Goal: Task Accomplishment & Management: Manage account settings

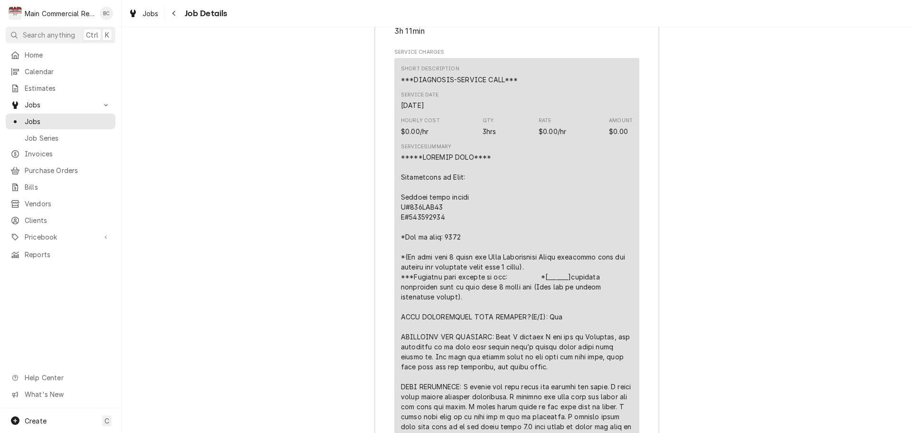
scroll to position [2578, 0]
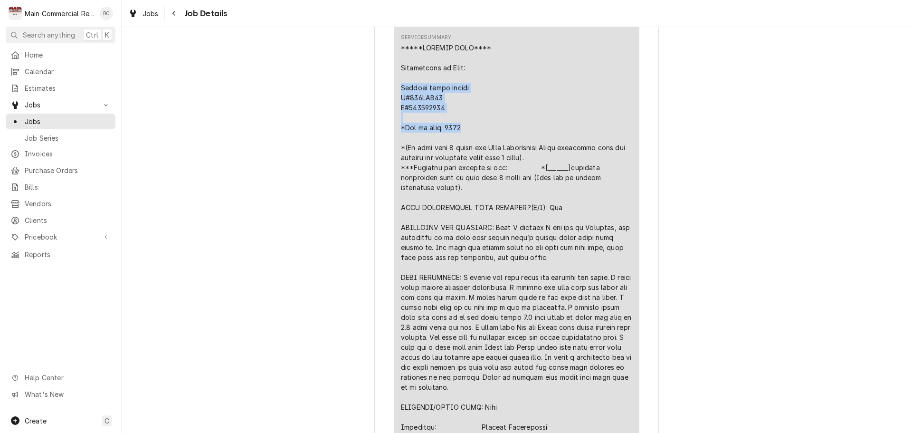
drag, startPoint x: 398, startPoint y: 125, endPoint x: 464, endPoint y: 165, distance: 77.8
click at [464, 165] on div "Line Item" at bounding box center [517, 352] width 232 height 618
copy div "[PERSON_NAME] bread slicer M#348BSL12 S#092400111 *Age of unit: 2025"
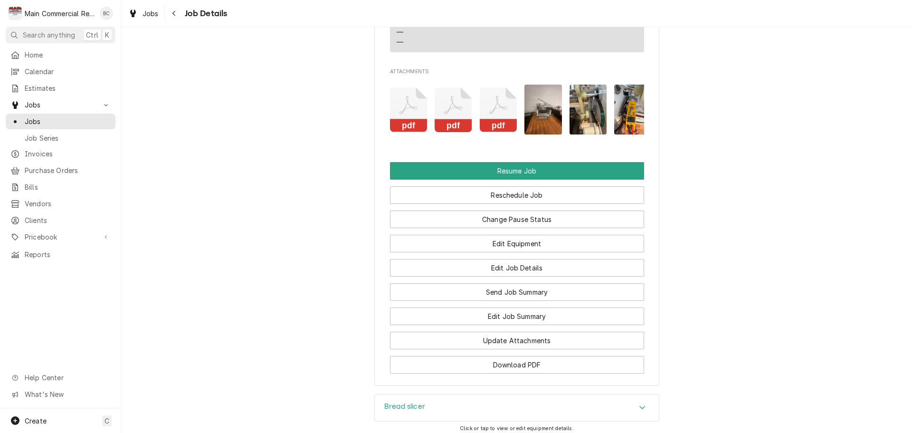
scroll to position [2055, 0]
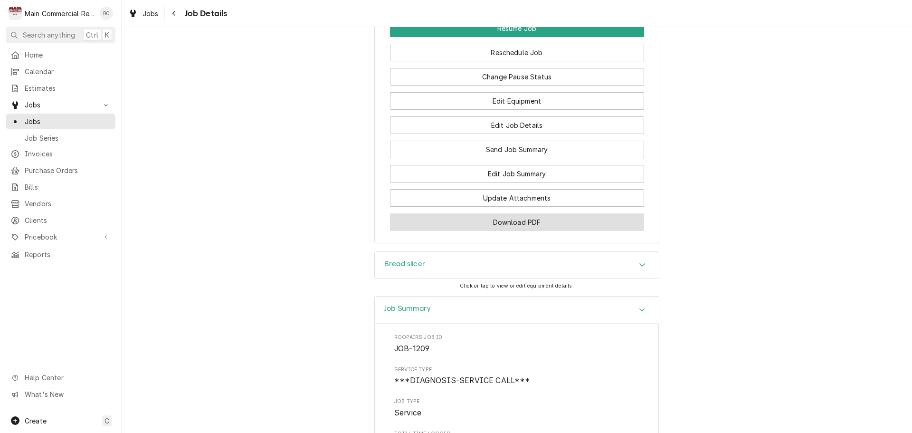
click at [500, 231] on button "Download PDF" at bounding box center [517, 222] width 254 height 18
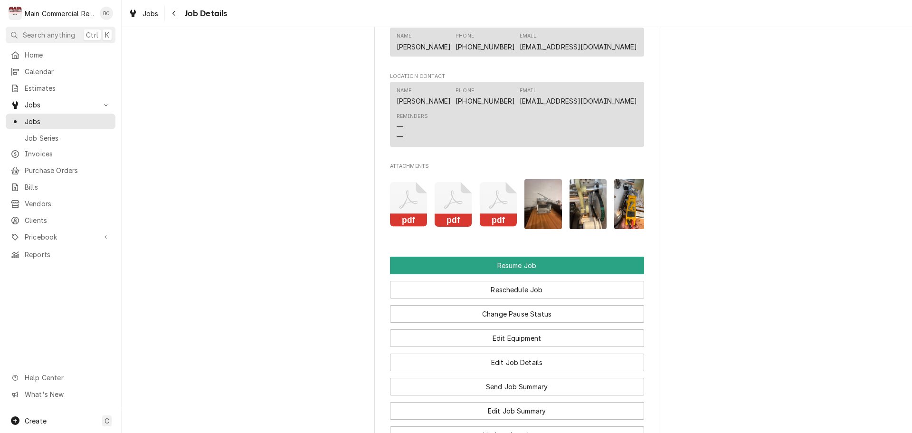
scroll to position [1865, 0]
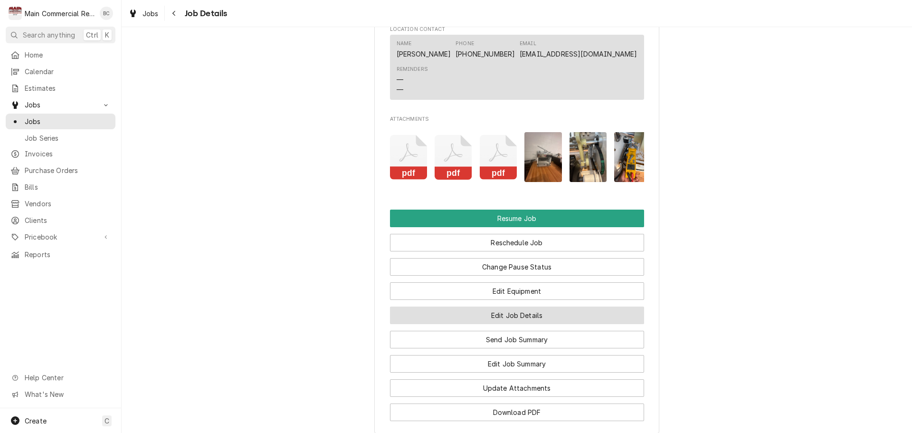
click at [491, 324] on button "Edit Job Details" at bounding box center [517, 315] width 254 height 18
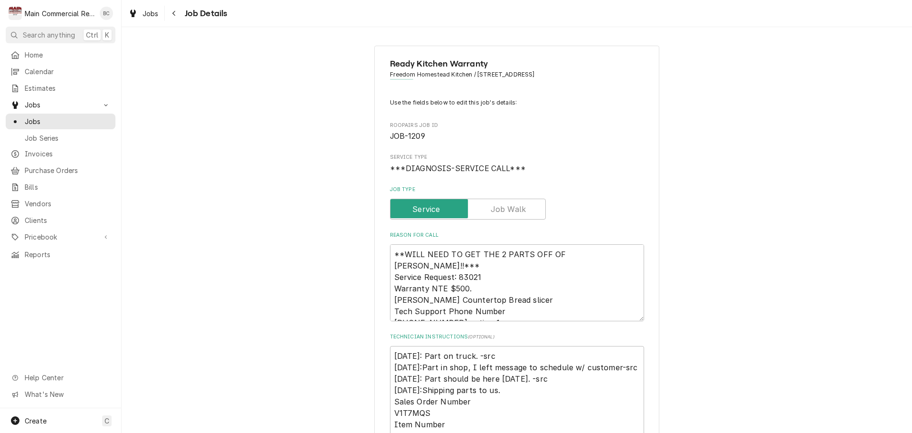
type textarea "x"
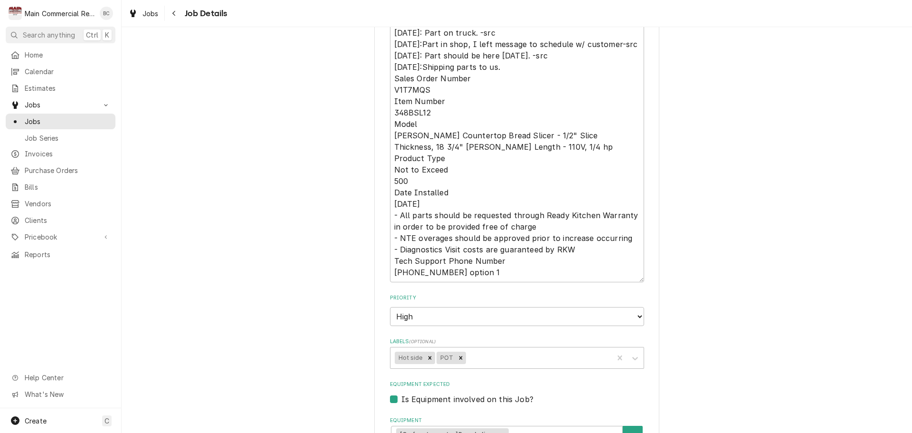
scroll to position [380, 0]
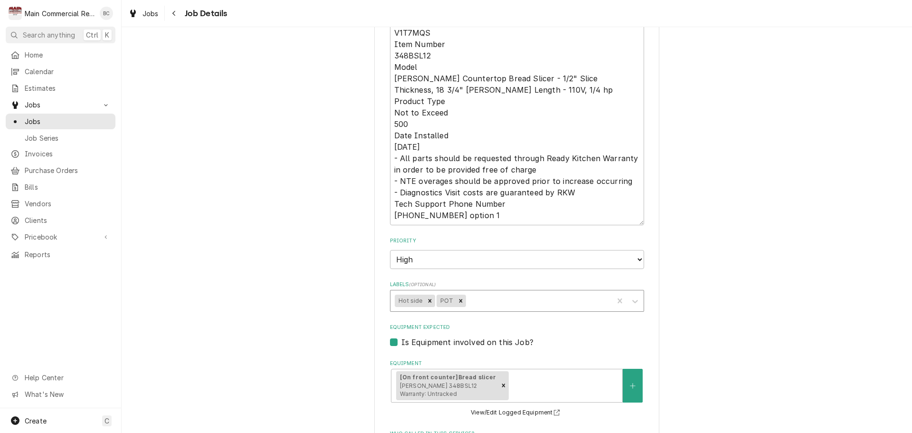
click at [482, 303] on div "Labels" at bounding box center [537, 300] width 141 height 17
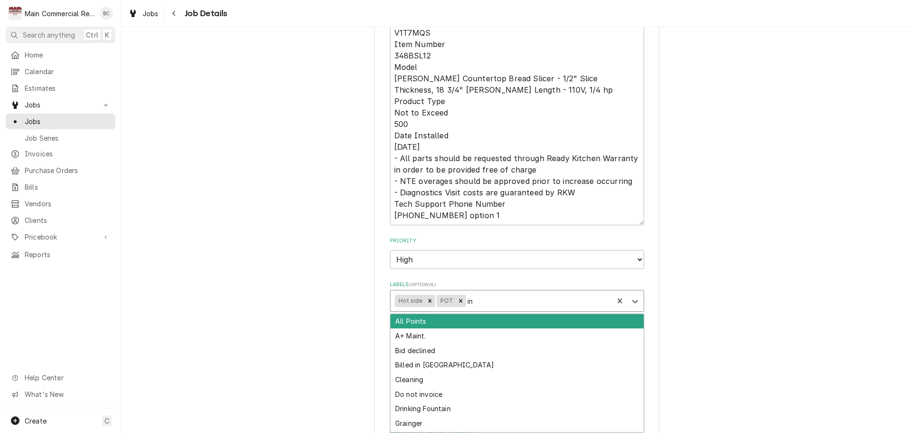
type input "inv"
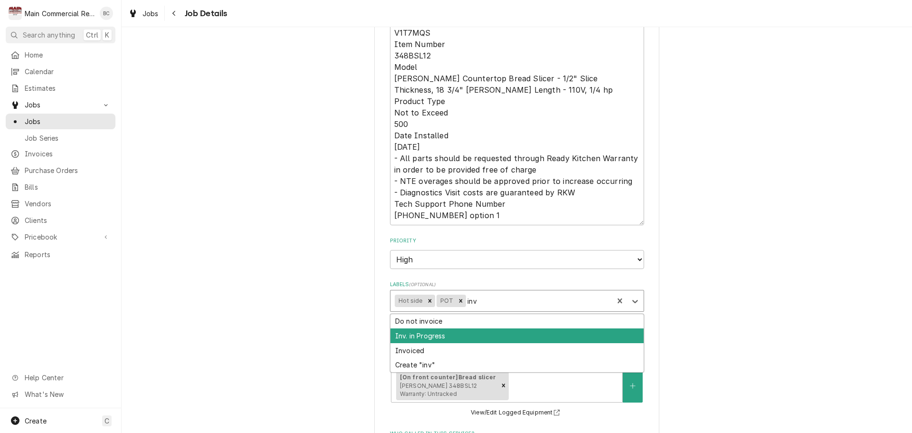
click at [464, 332] on div "Inv. in Progress" at bounding box center [516, 335] width 253 height 15
type textarea "x"
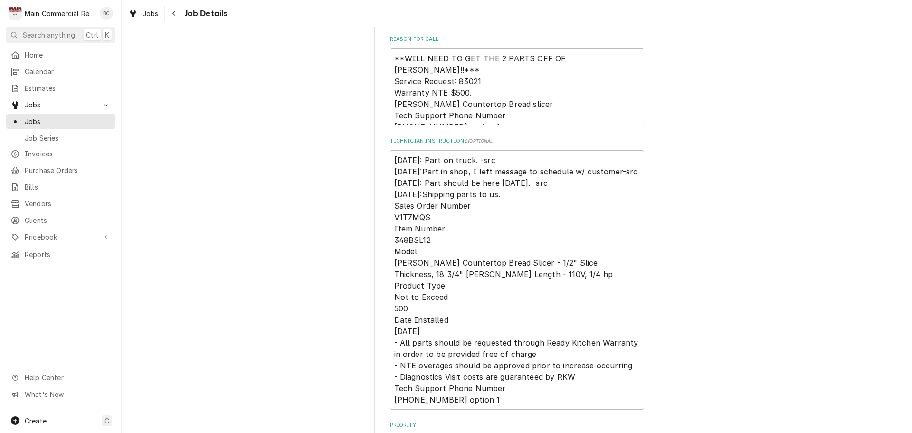
scroll to position [142, 0]
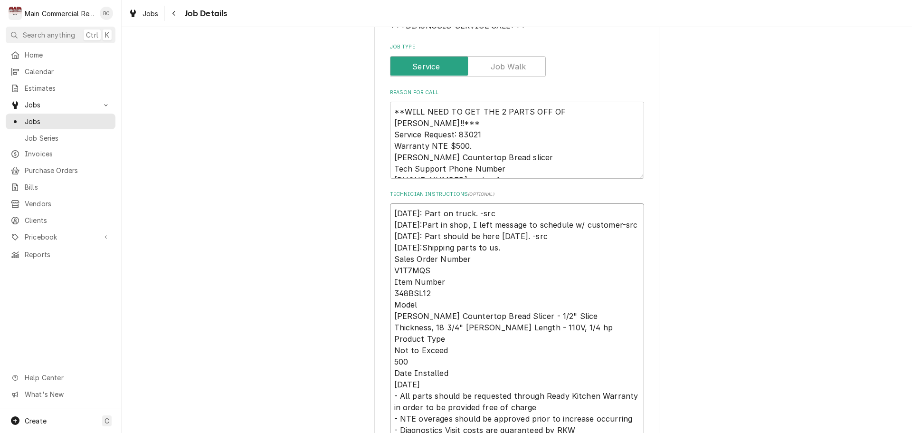
click at [391, 214] on textarea "[DATE]: Part on truck. -src [DATE]:Part in shop, I left message to schedule w/ …" at bounding box center [517, 332] width 254 height 259
type textarea "x"
type textarea "[DATE]: Part on truck. -src [DATE]:Part in shop, I left message to schedule w/ …"
click at [391, 214] on textarea "[DATE]: Part on truck. -src [DATE]:Part in shop, I left message to schedule w/ …" at bounding box center [517, 338] width 254 height 271
type textarea "x"
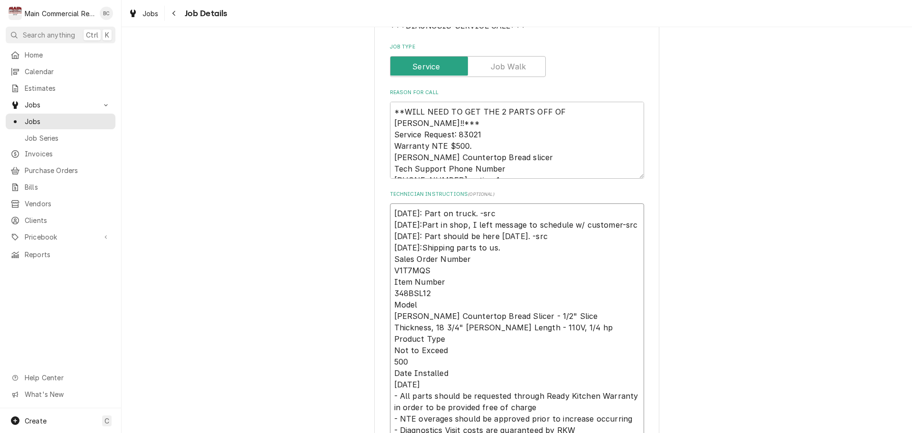
type textarea "I 8/18/25: Part on truck. -src 8/13/25:Part in shop, I left message to schedule…"
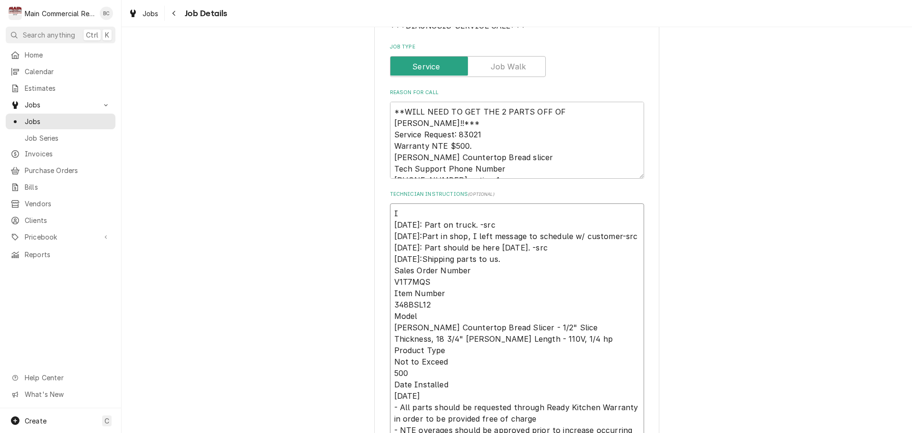
type textarea "x"
type textarea "IN 8/18/25: Part on truck. -src 8/13/25:Part in shop, I left message to schedul…"
type textarea "x"
type textarea "INV 8/18/25: Part on truck. -src 8/13/25:Part in shop, I left message to schedu…"
type textarea "x"
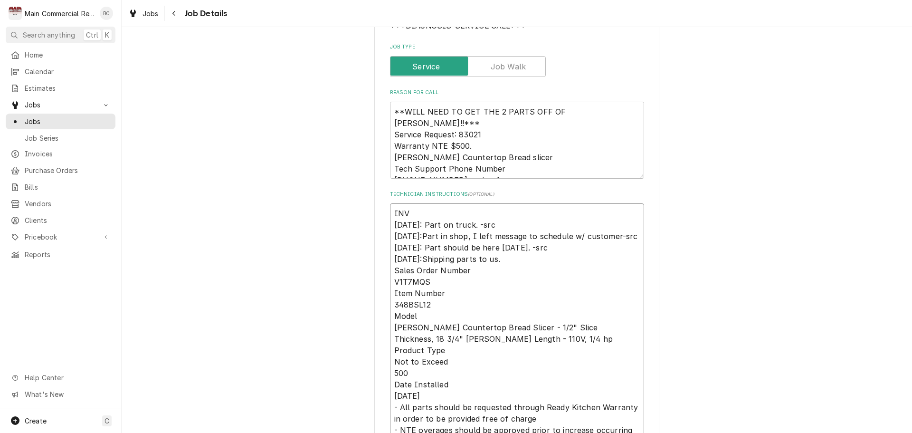
type textarea "INV# 8/18/25: Part on truck. -src 8/13/25:Part in shop, I left message to sched…"
type textarea "x"
type textarea "INV#1 8/18/25: Part on truck. -src 8/13/25:Part in shop, I left message to sche…"
type textarea "x"
type textarea "INV#15 8/18/25: Part on truck. -src 8/13/25:Part in shop, I left message to sch…"
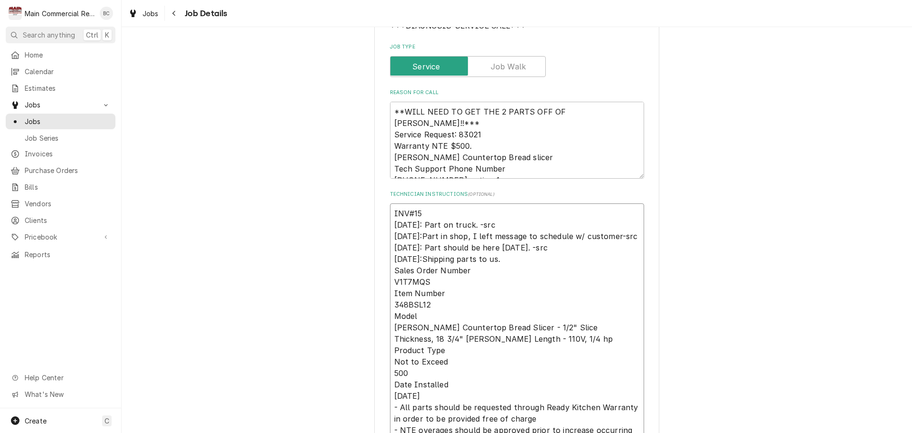
type textarea "x"
type textarea "INV#152 8/18/25: Part on truck. -src 8/13/25:Part in shop, I left message to sc…"
type textarea "x"
type textarea "INV#1521 8/18/25: Part on truck. -src 8/13/25:Part in shop, I left message to s…"
type textarea "x"
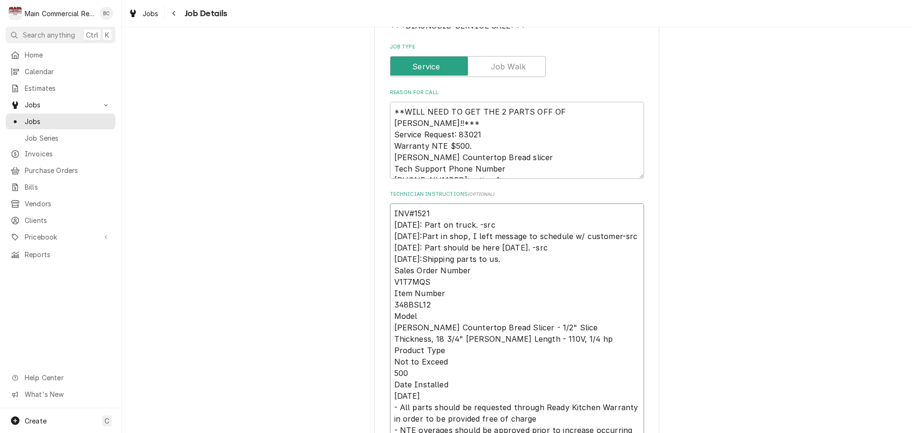
type textarea "INV#15216 8/18/25: Part on truck. -src 8/13/25:Part in shop, I left message to …"
type textarea "x"
type textarea "INV#152168 8/18/25: Part on truck. -src 8/13/25:Part in shop, I left message to…"
type textarea "x"
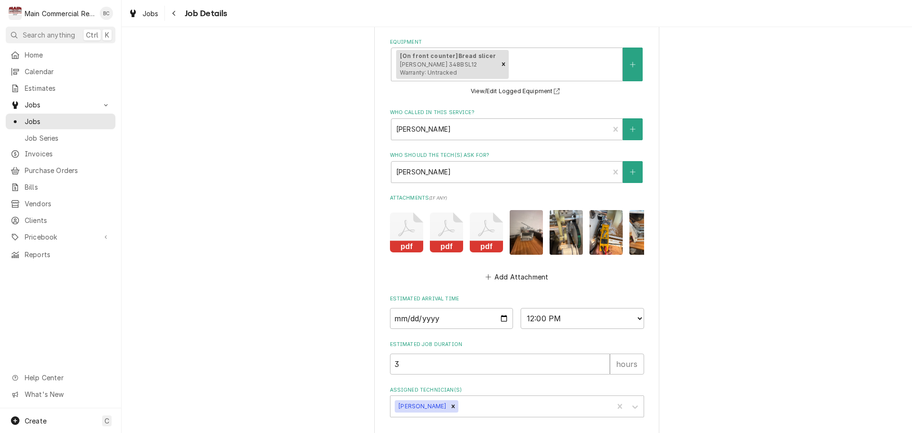
scroll to position [762, 0]
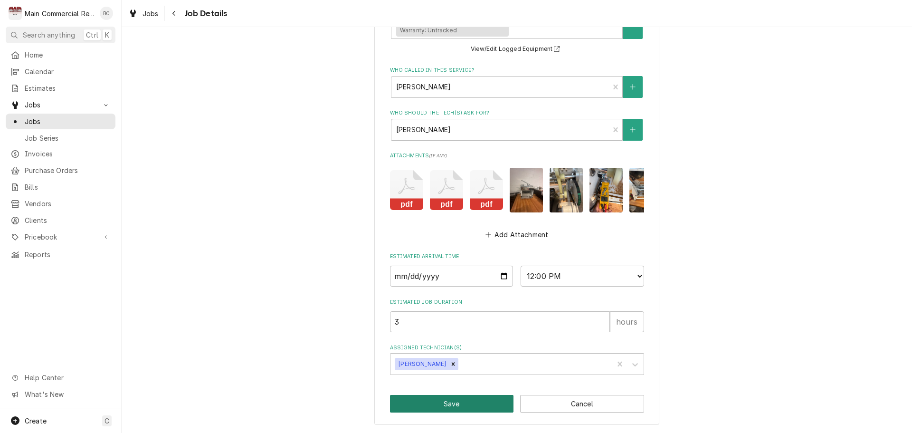
type textarea "INV#152168 8/18/25: Part on truck. -src 8/13/25:Part in shop, I left message to…"
click at [439, 405] on button "Save" at bounding box center [452, 404] width 124 height 18
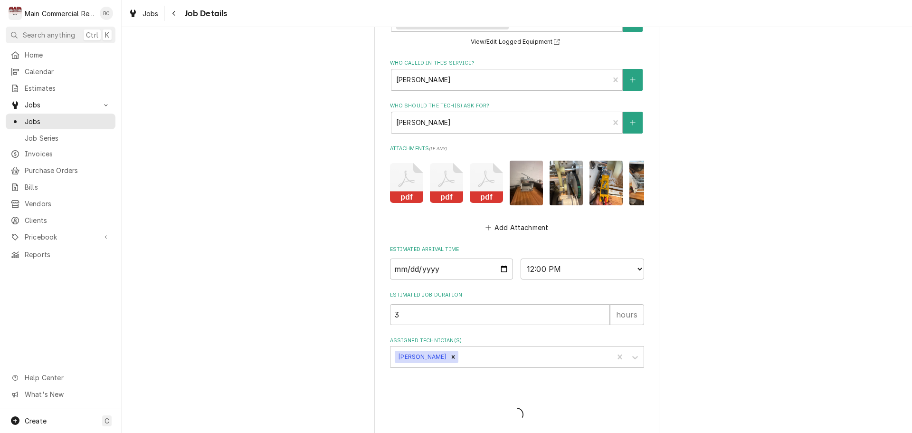
type textarea "x"
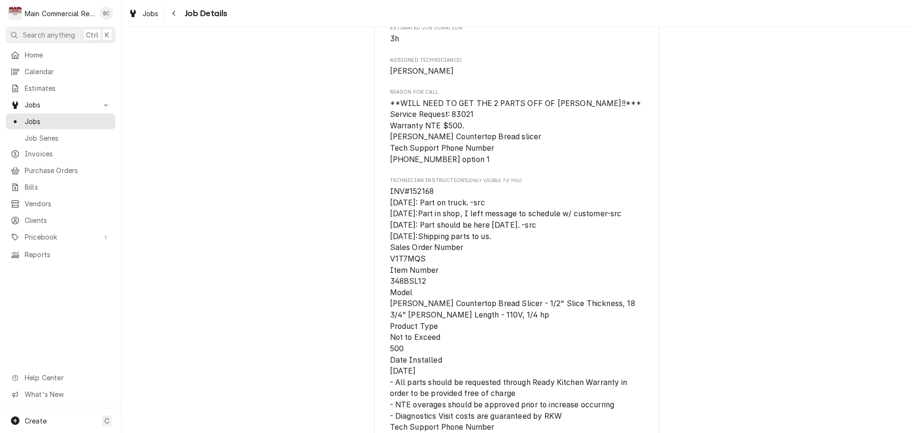
scroll to position [617, 0]
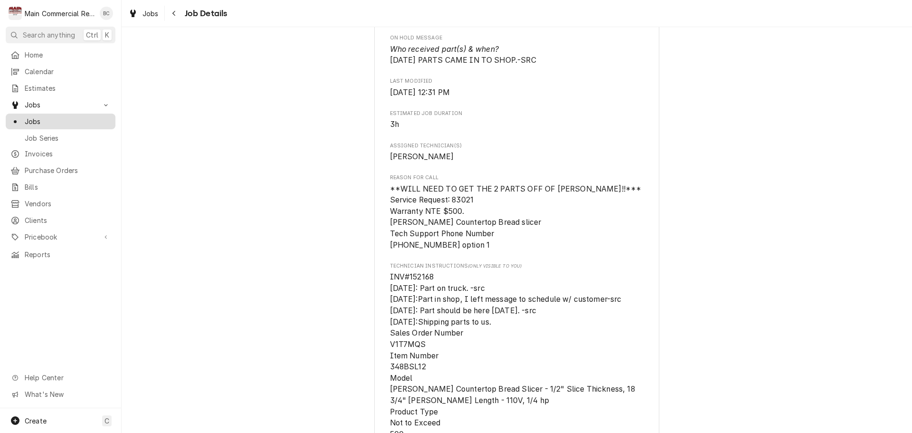
click at [33, 117] on span "Jobs" at bounding box center [68, 121] width 86 height 10
